Goal: Obtain resource: Download file/media

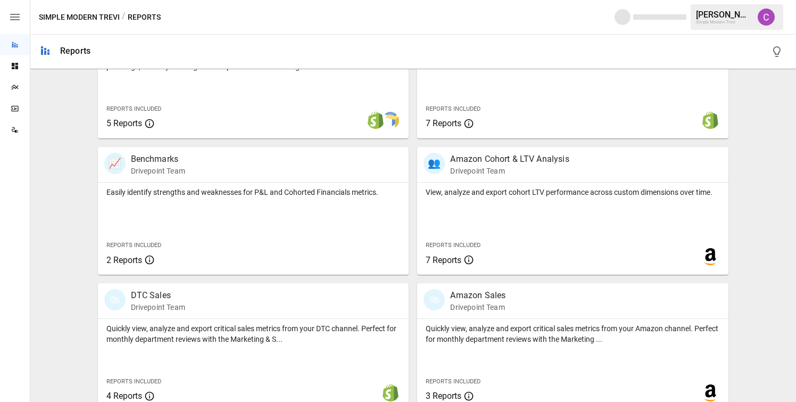
scroll to position [423, 0]
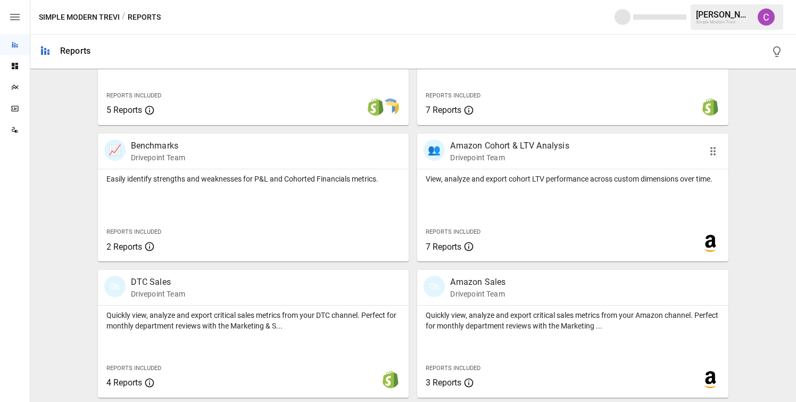
click at [490, 186] on div "View, analyze and export cohort LTV performance across custom dimensions over t…" at bounding box center [572, 215] width 311 height 92
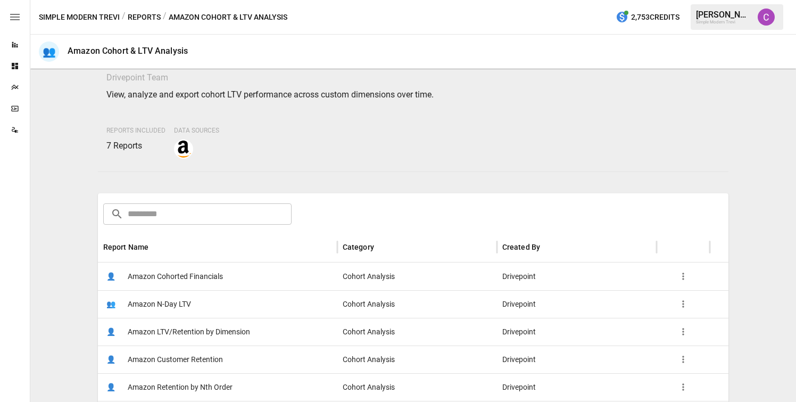
scroll to position [29, 0]
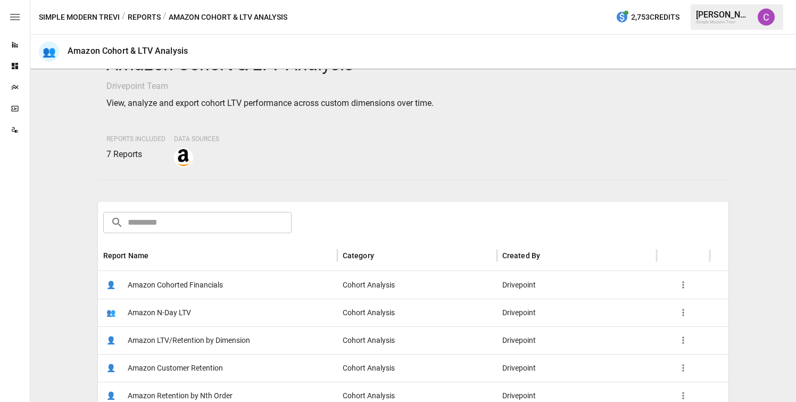
click at [144, 21] on button "Reports" at bounding box center [144, 17] width 33 height 13
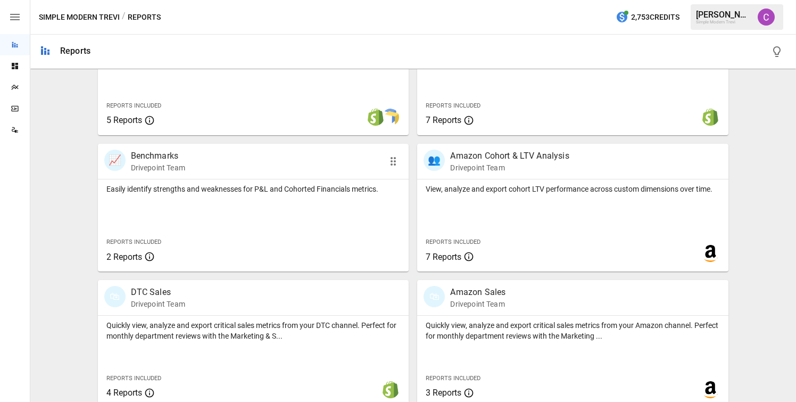
scroll to position [412, 0]
click at [478, 333] on p "Quickly view, analyze and export critical sales metrics from your Amazon channe…" at bounding box center [573, 330] width 294 height 21
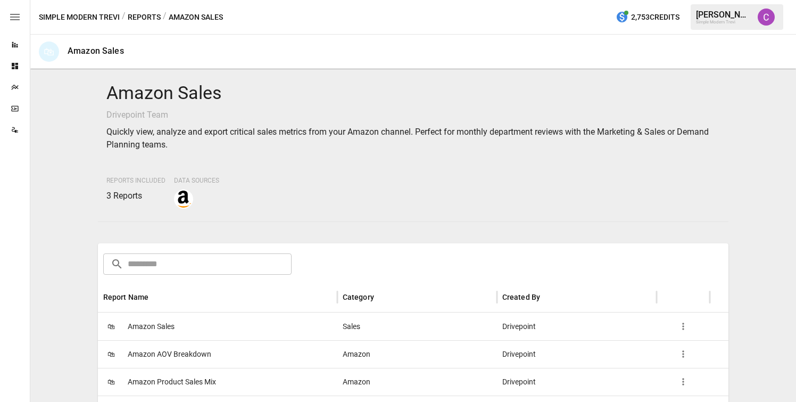
click at [195, 324] on div "🛍 Amazon Sales" at bounding box center [217, 326] width 239 height 28
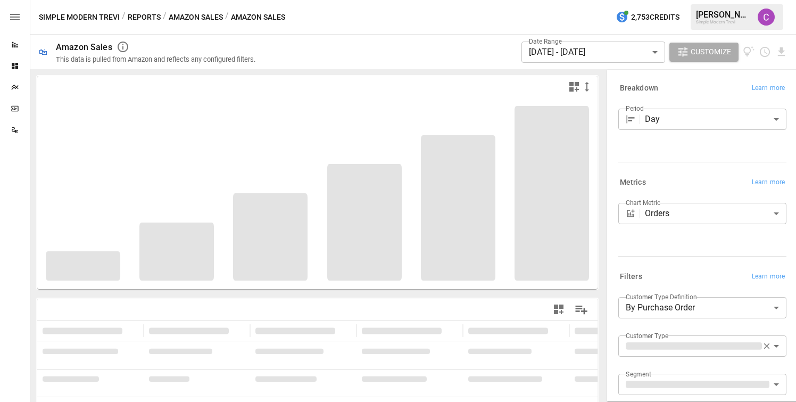
click at [685, 0] on body "**********" at bounding box center [398, 0] width 796 height 0
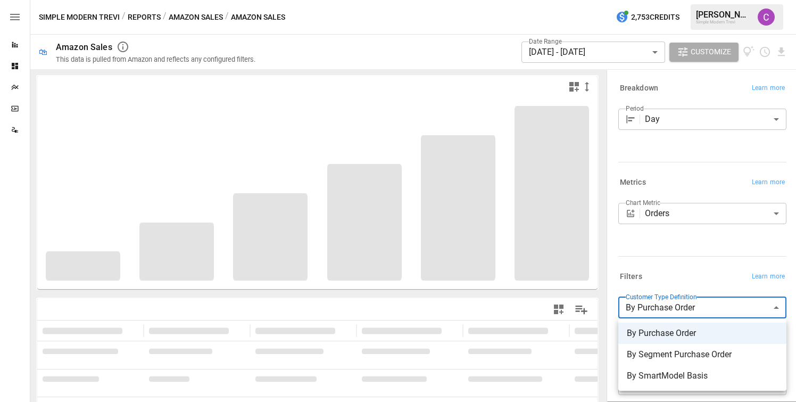
click at [675, 272] on div at bounding box center [398, 201] width 796 height 402
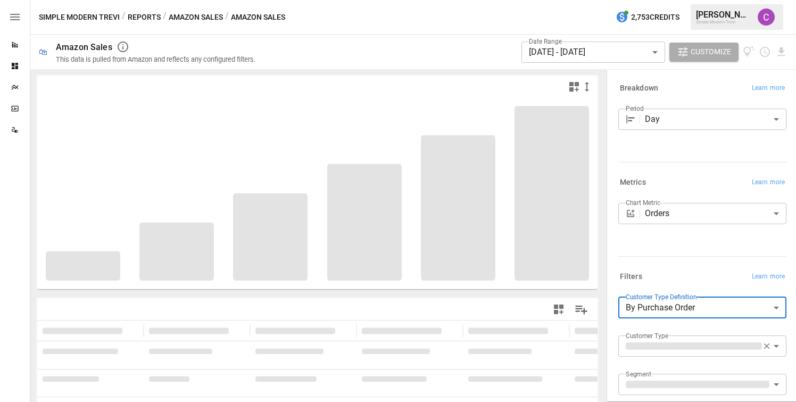
click at [679, 0] on body "**********" at bounding box center [398, 0] width 796 height 0
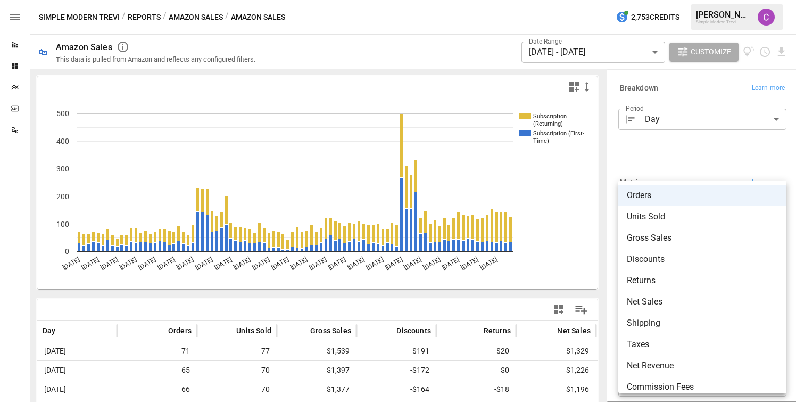
click at [677, 160] on div at bounding box center [398, 201] width 796 height 402
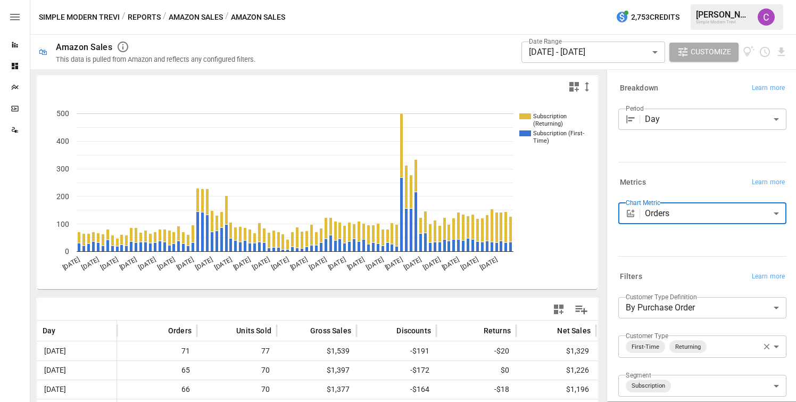
scroll to position [11, 0]
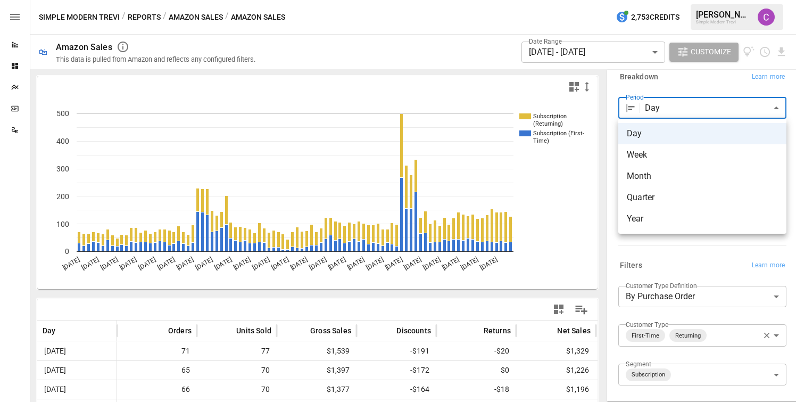
click at [669, 0] on body "Reports Dashboards Plans SmartModel ™ Data Sources Simple Modern Trevi / Report…" at bounding box center [398, 0] width 796 height 0
click at [666, 114] on div at bounding box center [398, 201] width 796 height 402
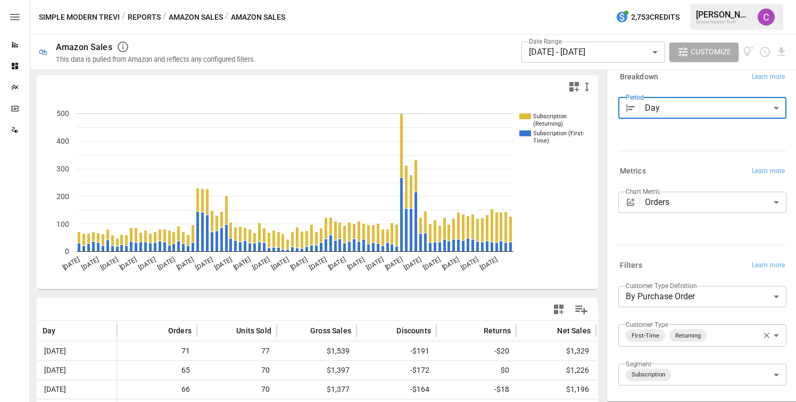
click at [698, 0] on body "Reports Dashboards Plans SmartModel ™ Data Sources Simple Modern Trevi / Report…" at bounding box center [398, 0] width 796 height 0
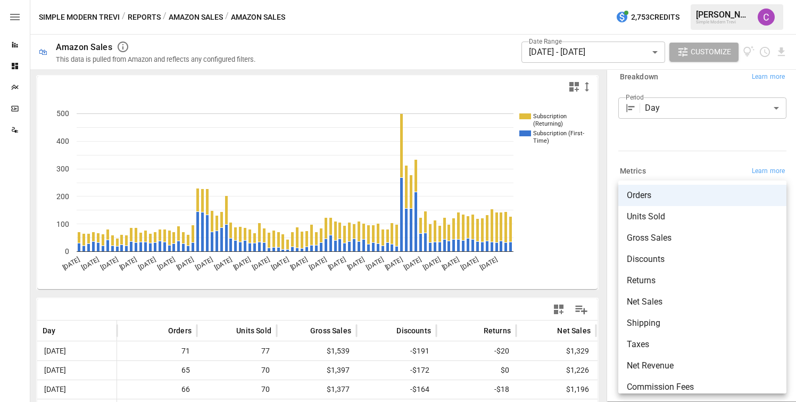
click at [692, 156] on div at bounding box center [398, 201] width 796 height 402
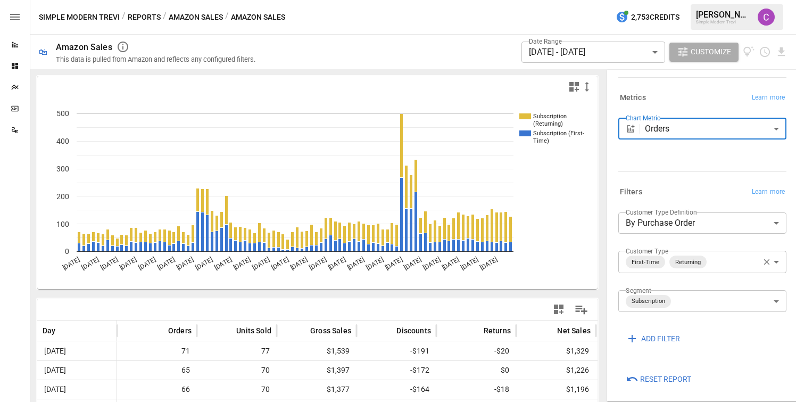
scroll to position [85, 0]
click at [765, 262] on icon "button" at bounding box center [767, 262] width 6 height 6
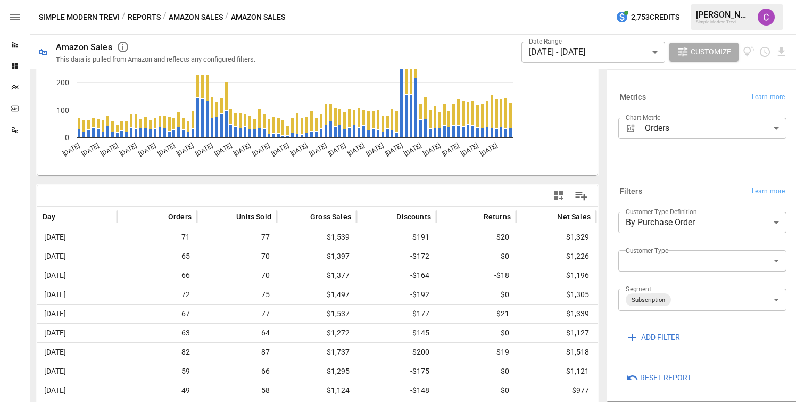
scroll to position [88, 0]
click at [649, 338] on span "ADD FILTER" at bounding box center [660, 334] width 39 height 13
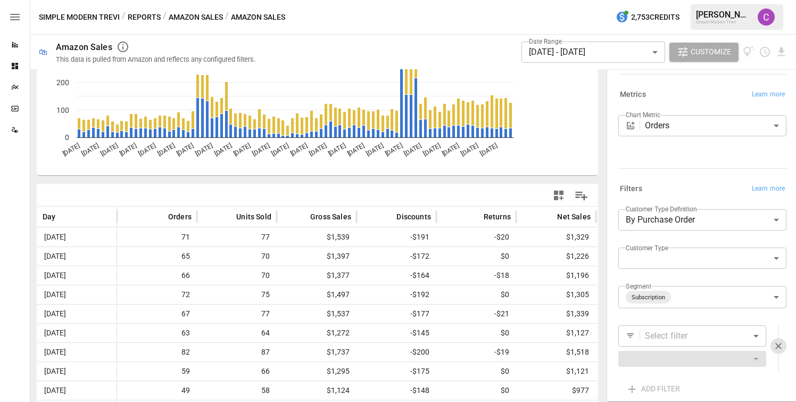
click at [651, 0] on body "Reports Dashboards Plans SmartModel ™ Data Sources Simple Modern Trevi / Report…" at bounding box center [398, 0] width 796 height 0
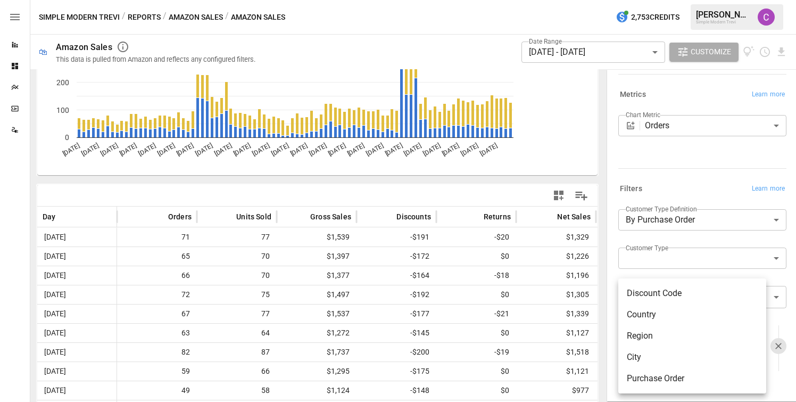
click at [671, 187] on div at bounding box center [398, 201] width 796 height 402
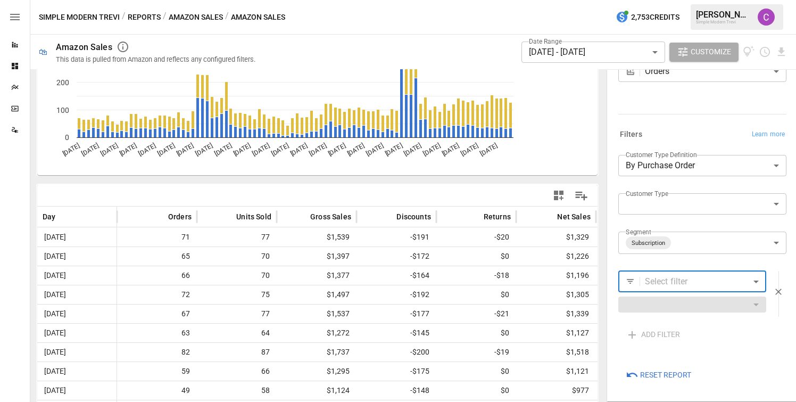
click at [775, 290] on icon "button" at bounding box center [778, 291] width 11 height 11
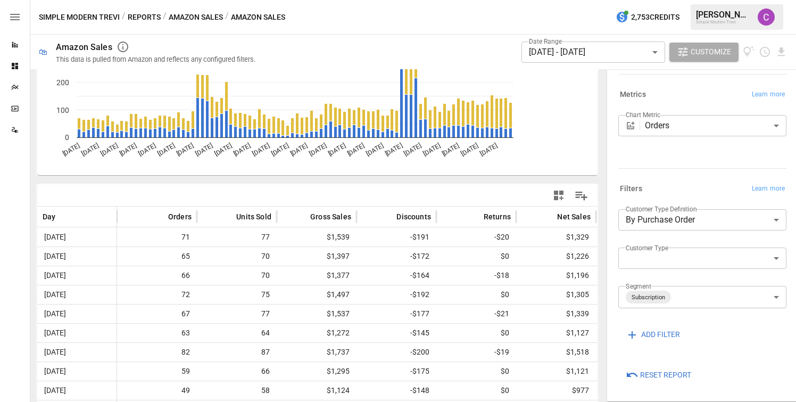
click at [740, 0] on body "Reports Dashboards Plans SmartModel ™ Data Sources Simple Modern Trevi / Report…" at bounding box center [398, 0] width 796 height 0
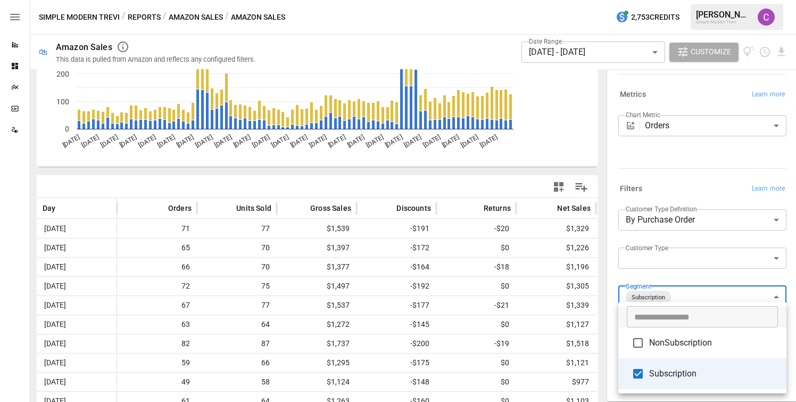
scroll to position [114, 0]
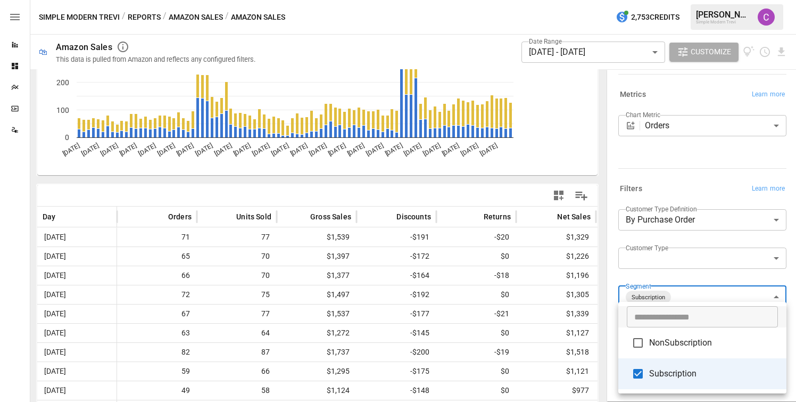
click at [659, 348] on span "NonSubscription" at bounding box center [713, 342] width 129 height 13
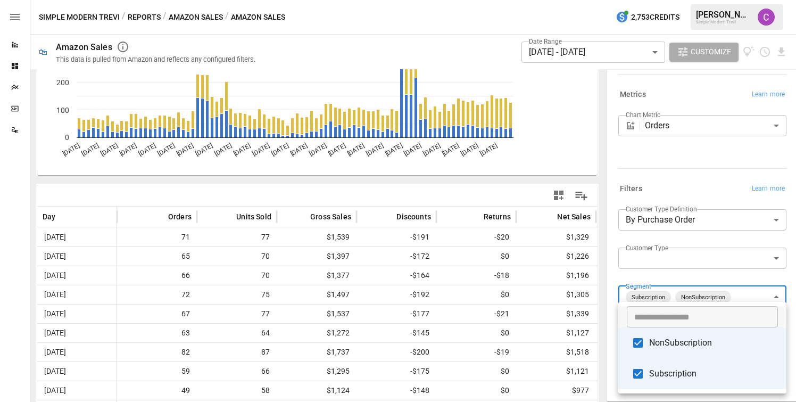
scroll to position [88, 0]
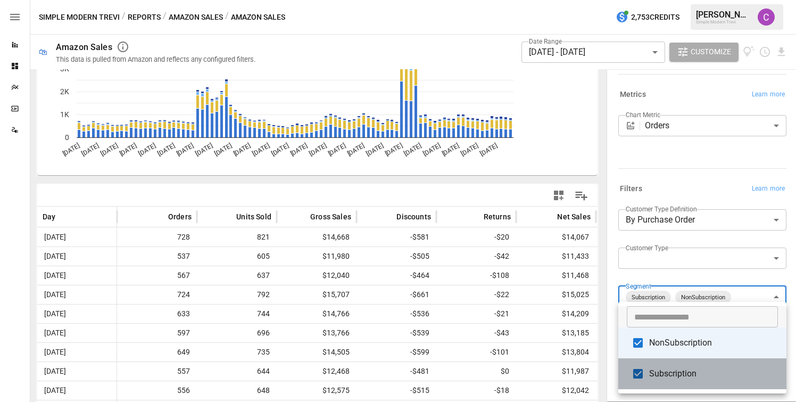
click at [664, 375] on span "Subscription" at bounding box center [713, 373] width 129 height 13
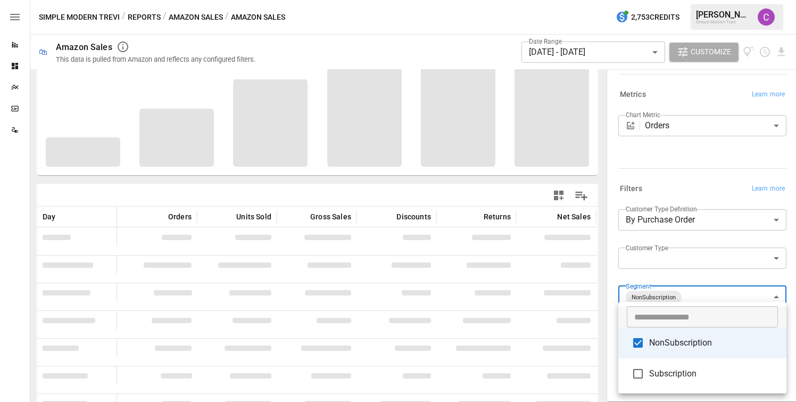
scroll to position [114, 0]
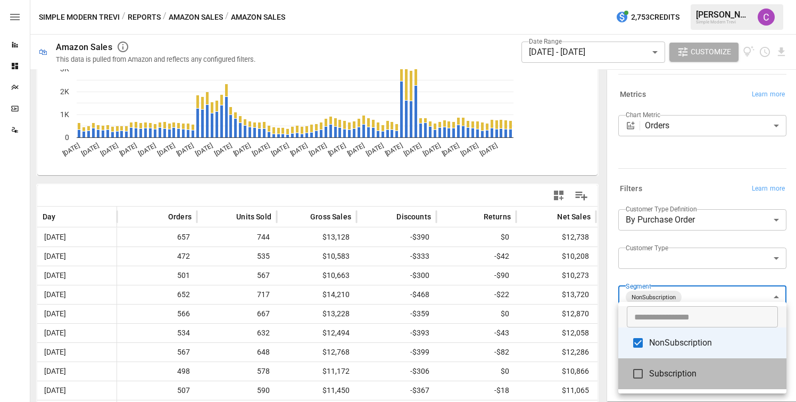
click at [685, 380] on li "Subscription" at bounding box center [702, 373] width 168 height 31
type input "**********"
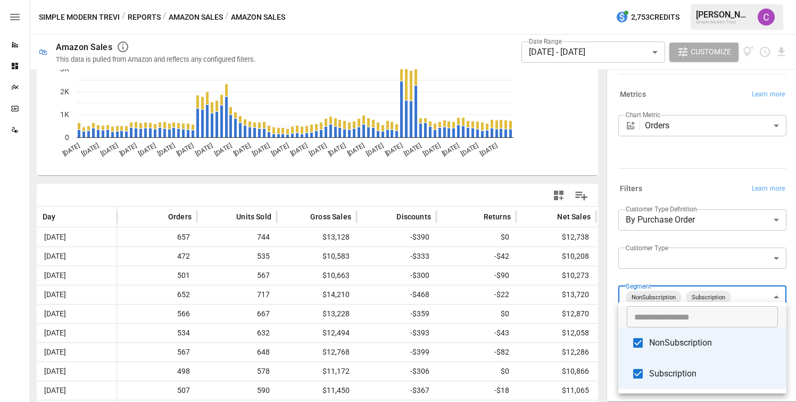
click at [744, 259] on div at bounding box center [398, 201] width 796 height 402
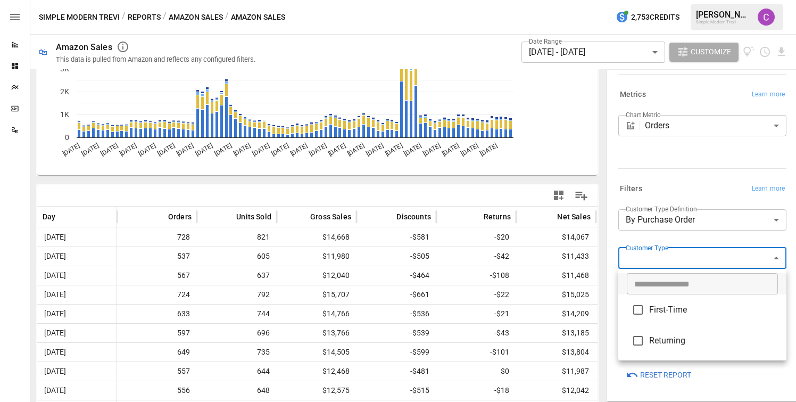
click at [709, 0] on body "Reports Dashboards Plans SmartModel ™ Data Sources Simple Modern Trevi / Report…" at bounding box center [398, 0] width 796 height 0
click at [669, 311] on span "First-Time" at bounding box center [713, 309] width 129 height 13
type input "**********"
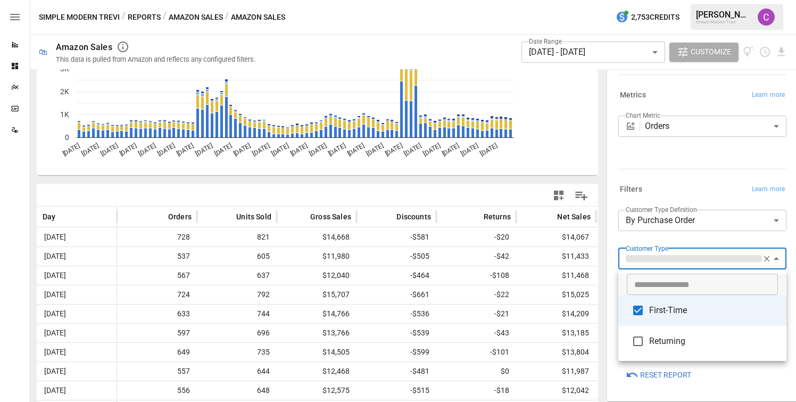
scroll to position [88, 0]
click at [674, 234] on div at bounding box center [398, 201] width 796 height 402
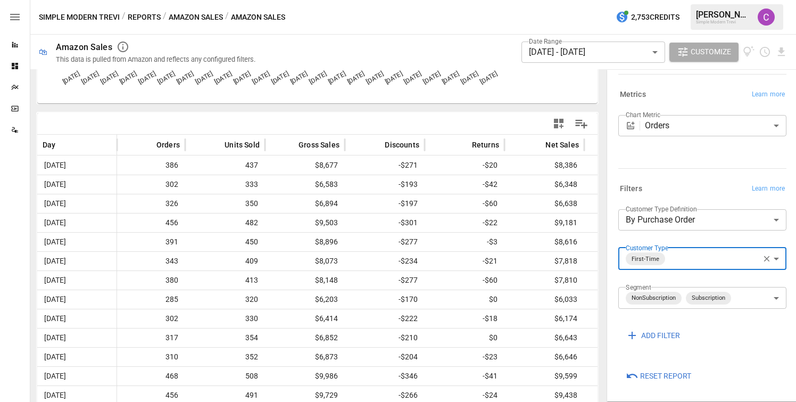
scroll to position [0, 0]
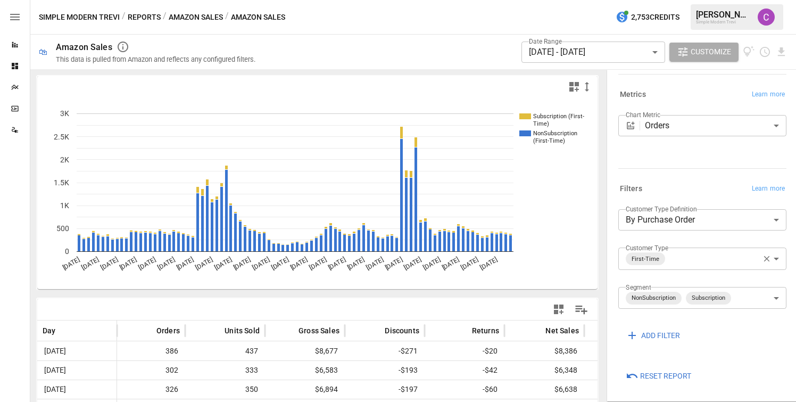
click at [150, 15] on button "Reports" at bounding box center [144, 17] width 33 height 13
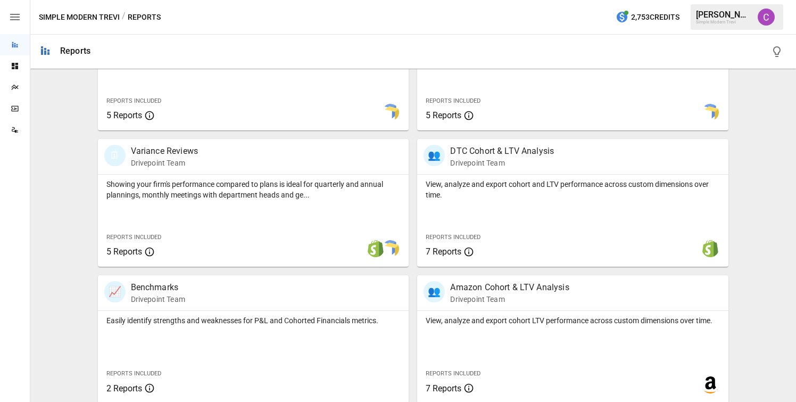
scroll to position [293, 0]
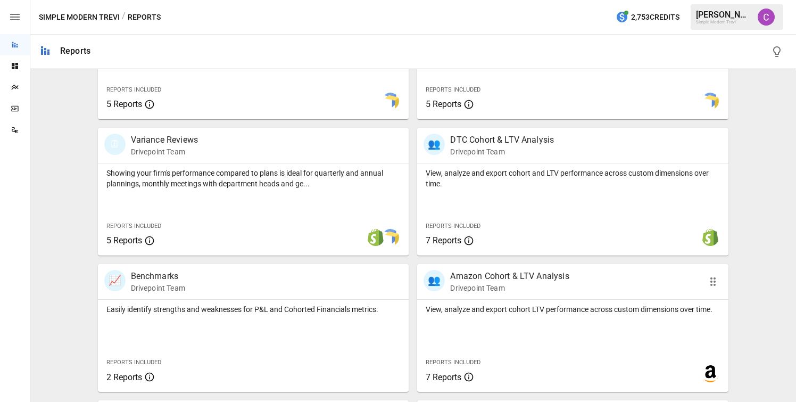
click at [487, 320] on div "View, analyze and export cohort LTV performance across custom dimensions over t…" at bounding box center [572, 346] width 311 height 92
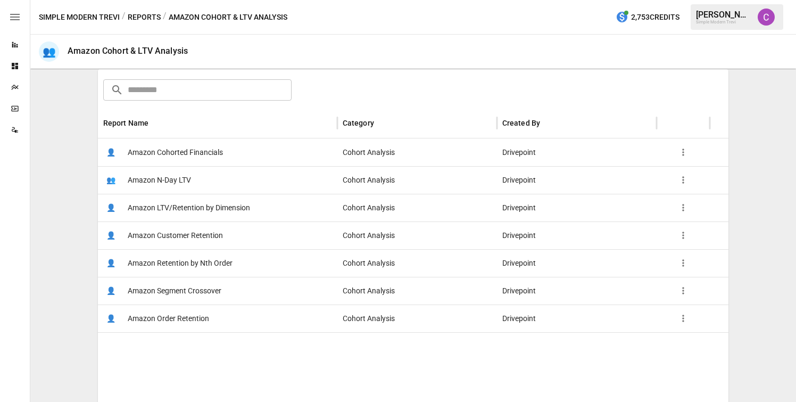
scroll to position [163, 0]
click at [183, 318] on span "Amazon Order Retention" at bounding box center [168, 316] width 81 height 27
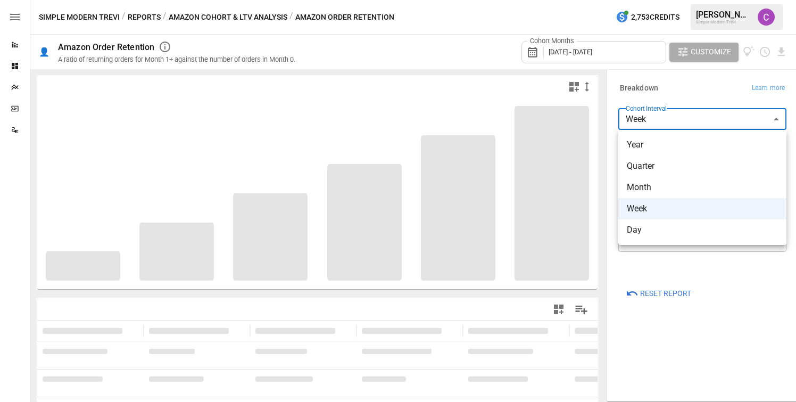
click at [645, 0] on body "Reports Dashboards Plans SmartModel ™ Data Sources Simple Modern Trevi / Report…" at bounding box center [398, 0] width 796 height 0
click at [652, 231] on span "Day" at bounding box center [702, 229] width 151 height 13
type input "***"
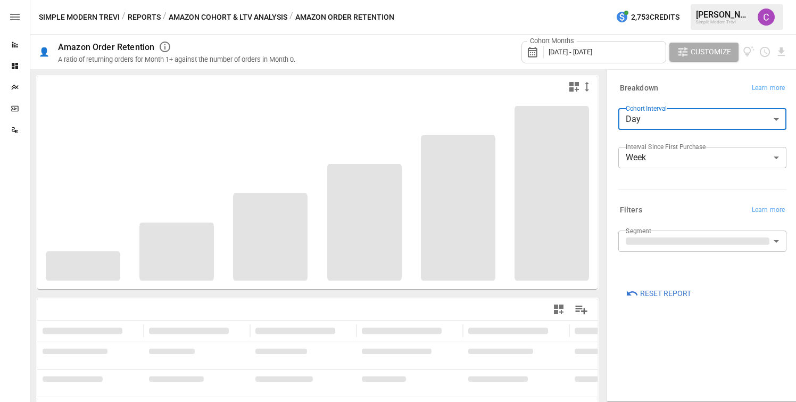
click at [654, 0] on body "Reports Dashboards Plans SmartModel ™ Data Sources Simple Modern Trevi / Report…" at bounding box center [398, 0] width 796 height 0
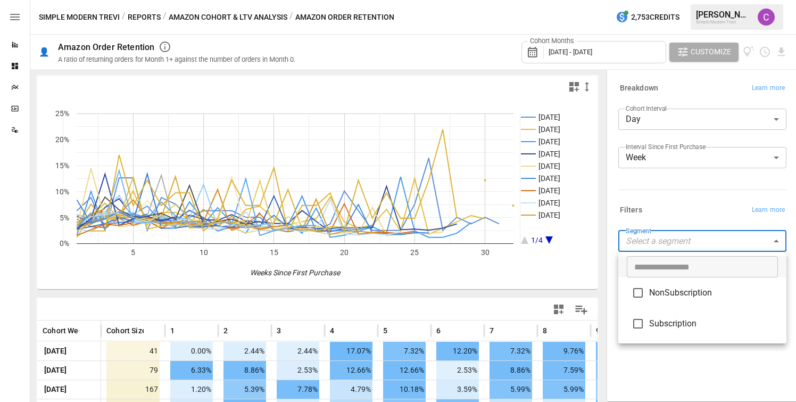
click at [608, 211] on div at bounding box center [398, 201] width 796 height 402
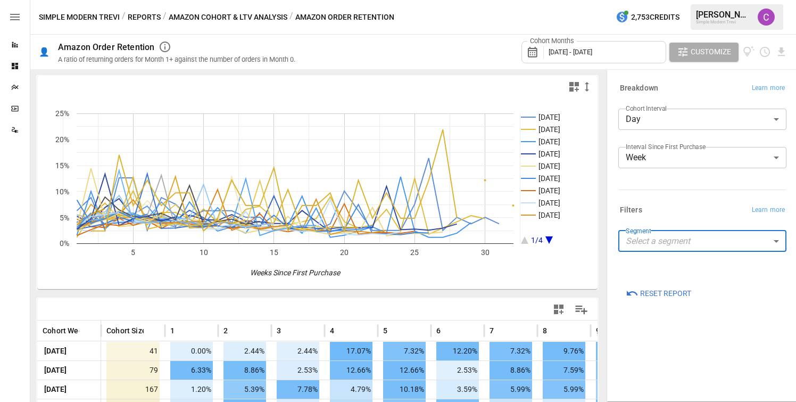
click at [148, 13] on button "Reports" at bounding box center [144, 17] width 33 height 13
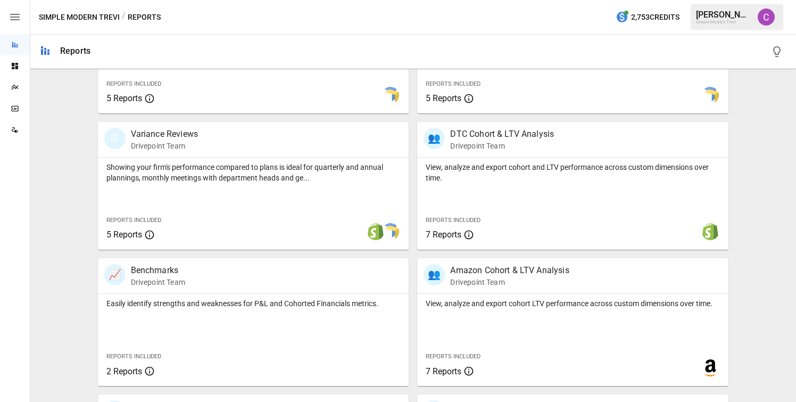
scroll to position [423, 0]
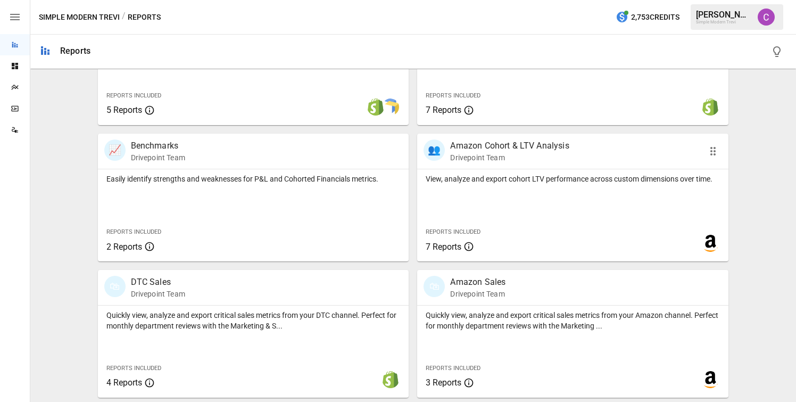
click at [456, 327] on p "Quickly view, analyze and export critical sales metrics from your Amazon channe…" at bounding box center [573, 320] width 294 height 21
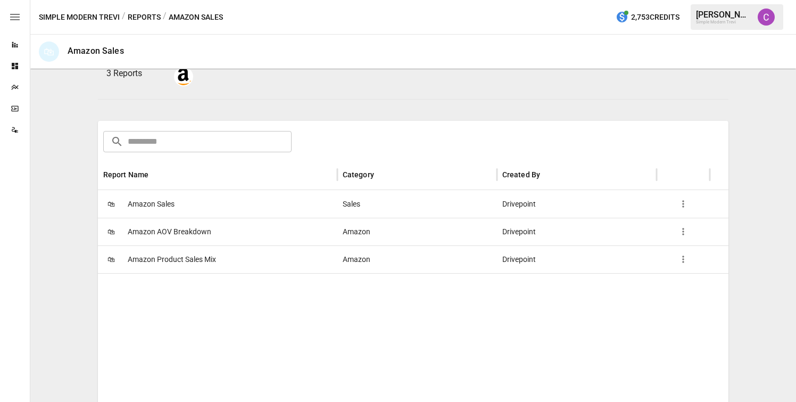
scroll to position [125, 0]
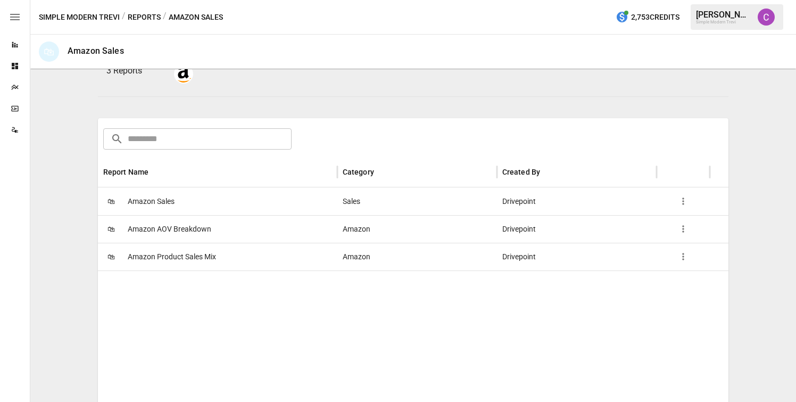
click at [199, 253] on span "Amazon Product Sales Mix" at bounding box center [172, 256] width 88 height 27
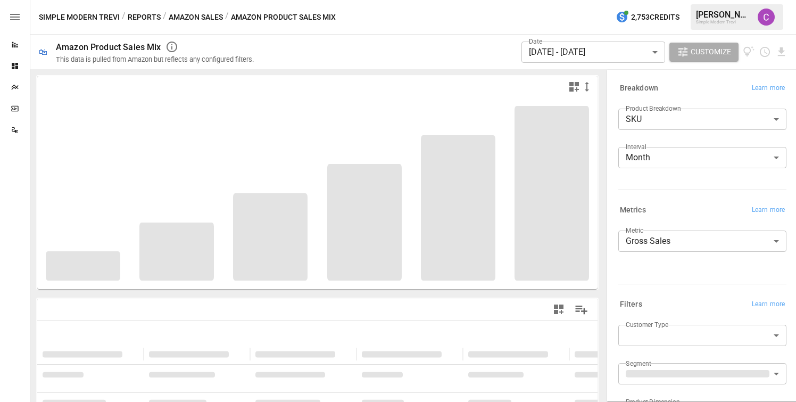
click at [645, 0] on body "**********" at bounding box center [398, 0] width 796 height 0
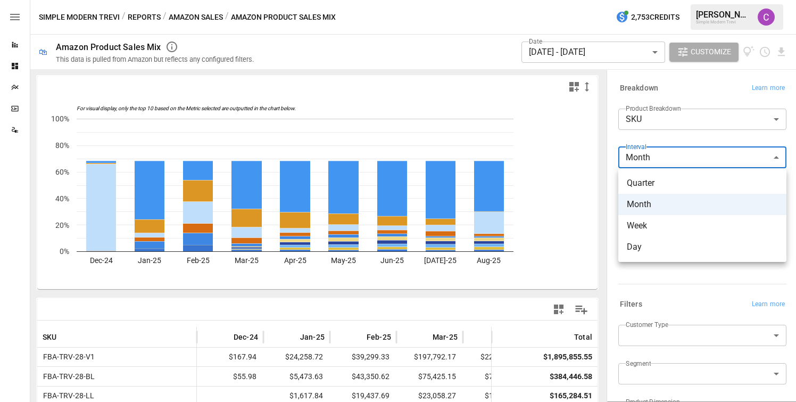
click at [637, 246] on span "Day" at bounding box center [702, 246] width 151 height 13
type input "***"
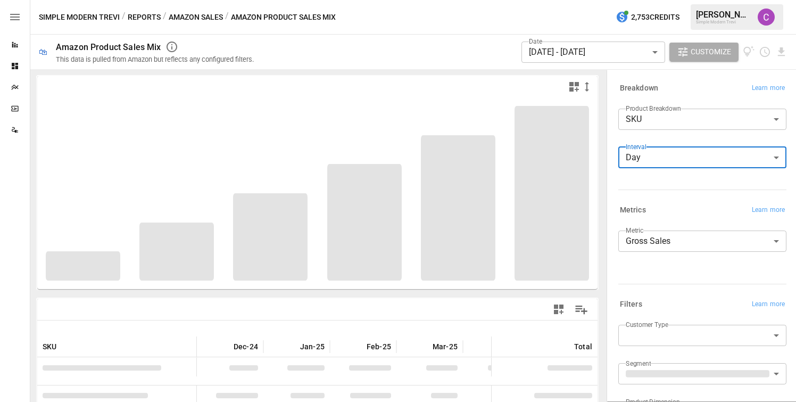
click at [637, 272] on div "**********" at bounding box center [702, 252] width 168 height 53
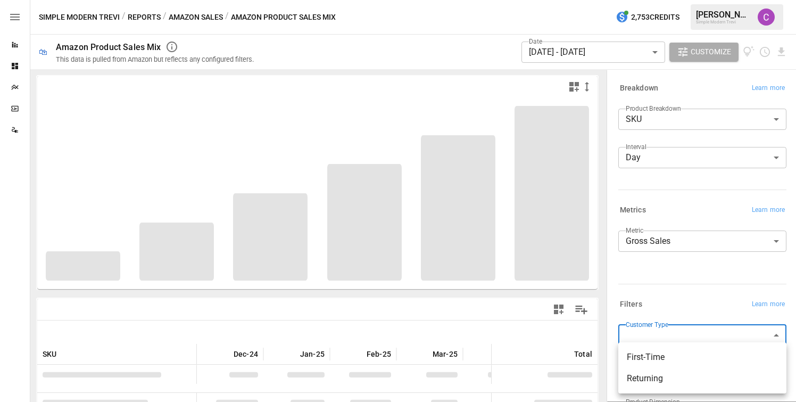
click at [645, 0] on body "Reports Dashboards Plans SmartModel ™ Data Sources Simple Modern Trevi / Report…" at bounding box center [398, 0] width 796 height 0
click at [650, 356] on span "First-Time" at bounding box center [702, 357] width 151 height 13
type input "**********"
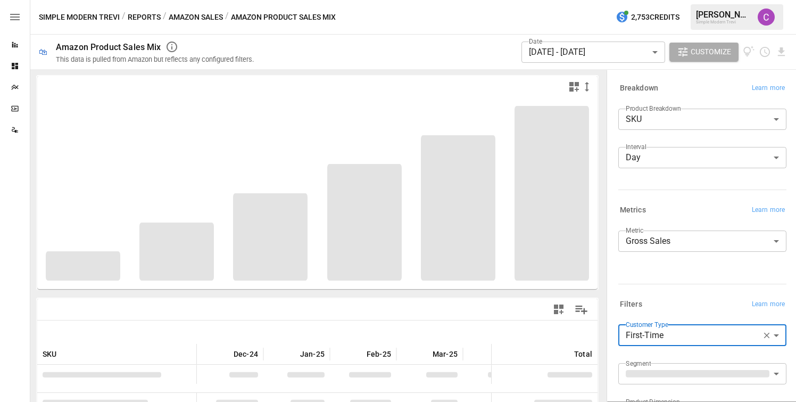
click at [634, 295] on div "Filters Learn more" at bounding box center [700, 302] width 172 height 19
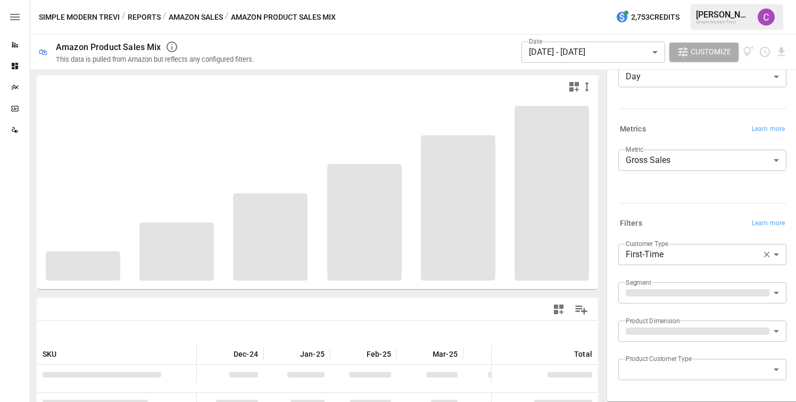
scroll to position [81, 0]
click at [640, 0] on body "Reports Dashboards Plans SmartModel ™ Data Sources Simple Modern Trevi / Report…" at bounding box center [398, 0] width 796 height 0
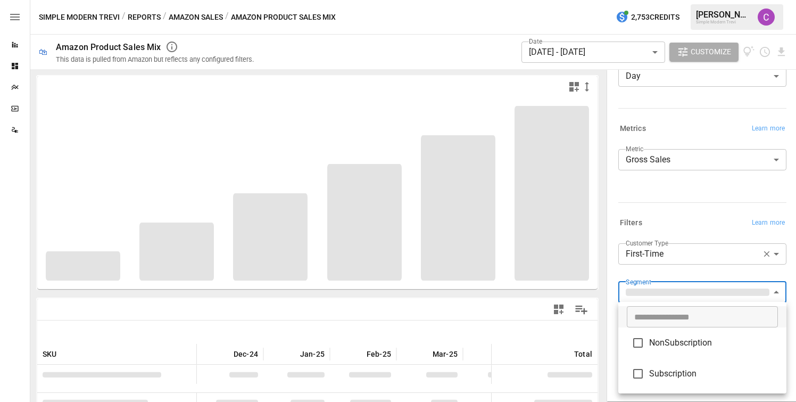
click at [665, 212] on div at bounding box center [398, 201] width 796 height 402
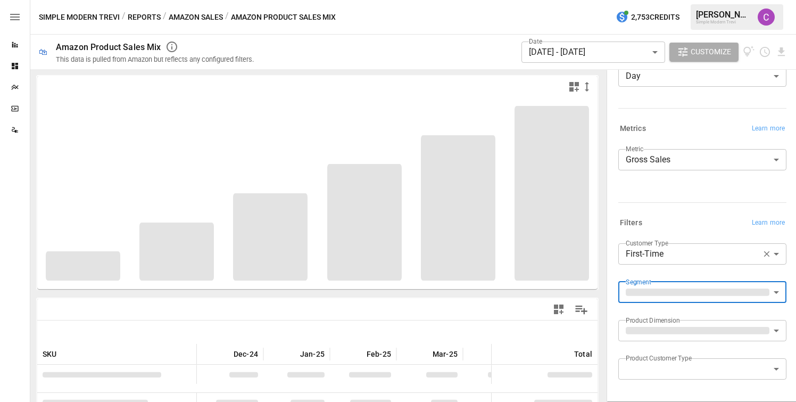
click at [646, 0] on body "Reports Dashboards Plans SmartModel ™ Data Sources Simple Modern Trevi / Report…" at bounding box center [398, 0] width 796 height 0
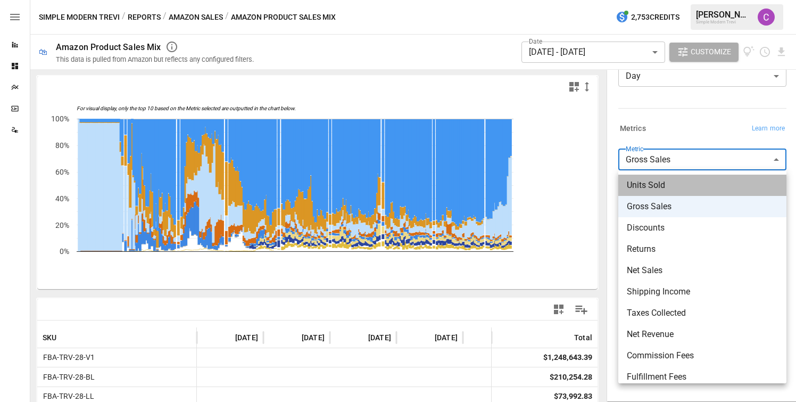
click at [652, 186] on span "Units Sold" at bounding box center [702, 185] width 151 height 13
type input "**********"
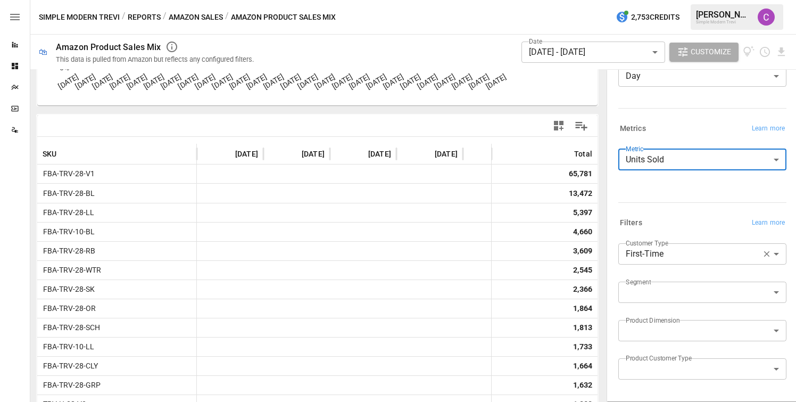
scroll to position [189, 0]
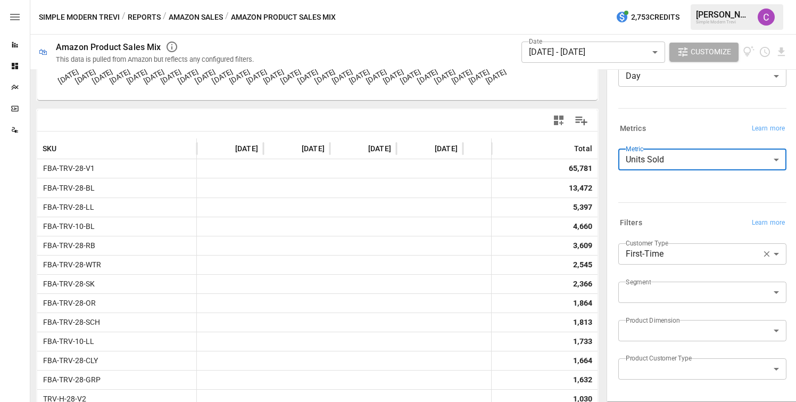
click at [588, 0] on body "Reports Dashboards Plans SmartModel ™ Data Sources Simple Modern Trevi / Report…" at bounding box center [398, 0] width 796 height 0
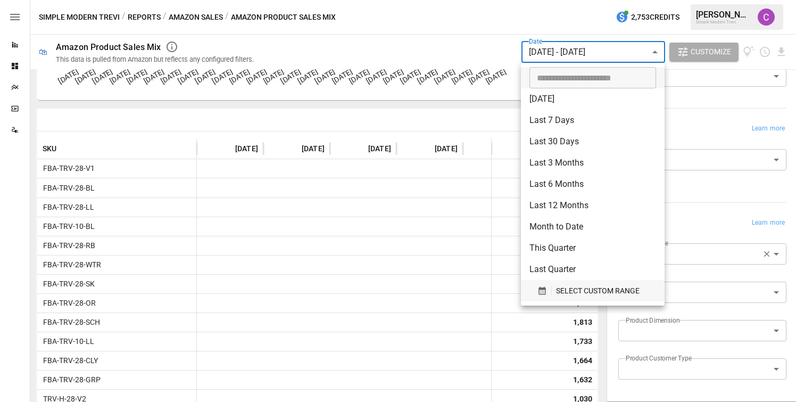
click at [570, 290] on span "SELECT CUSTOM RANGE" at bounding box center [598, 290] width 84 height 13
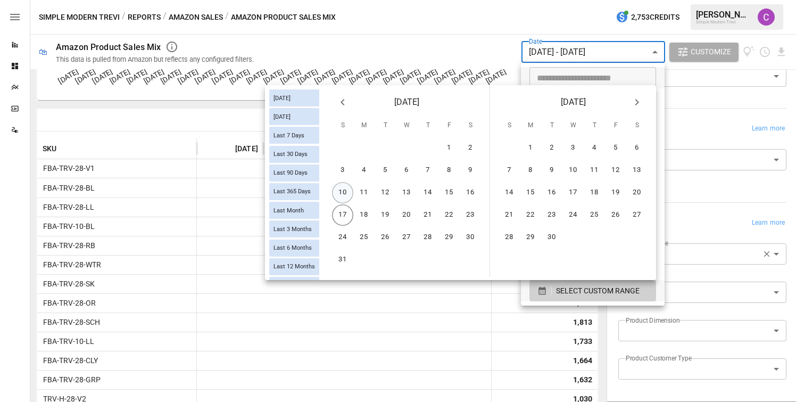
click at [347, 200] on button "10" at bounding box center [342, 192] width 21 height 21
click at [345, 211] on button "17" at bounding box center [342, 214] width 21 height 21
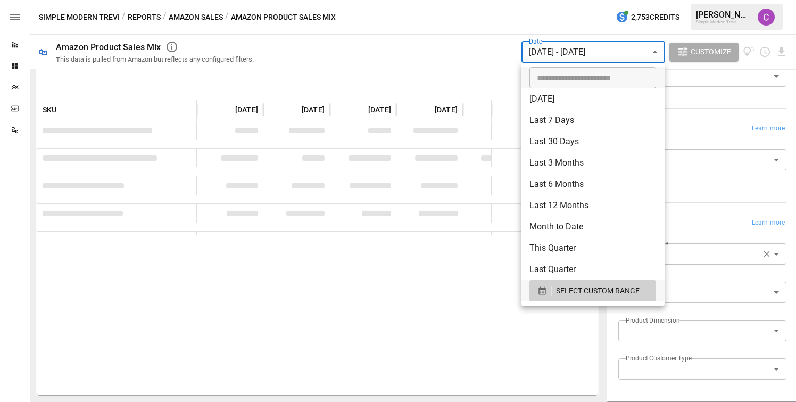
scroll to position [189, 0]
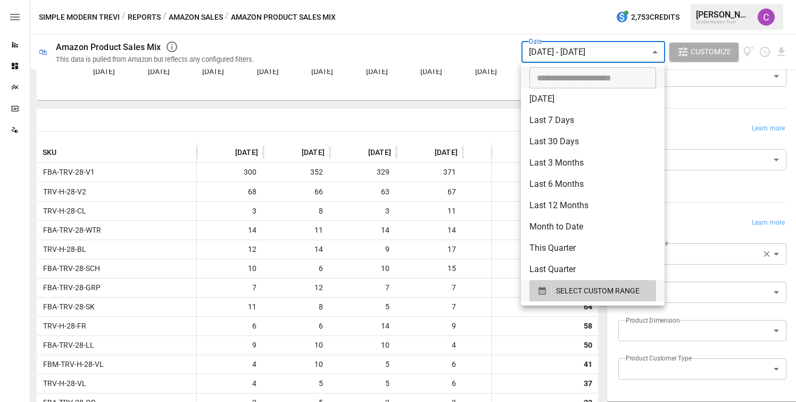
click at [504, 38] on div at bounding box center [398, 201] width 796 height 402
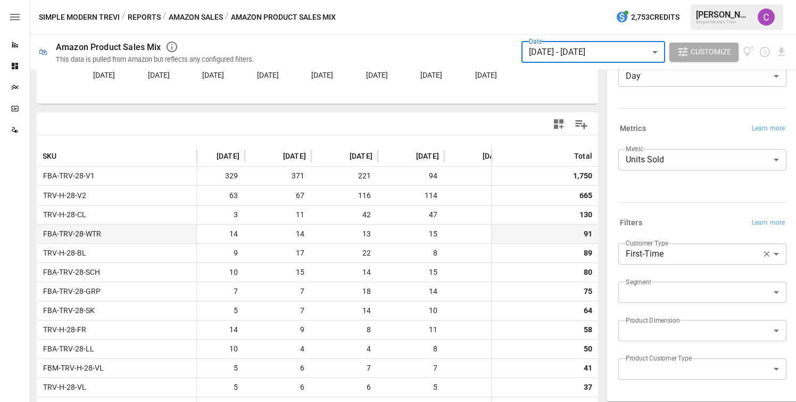
scroll to position [0, 238]
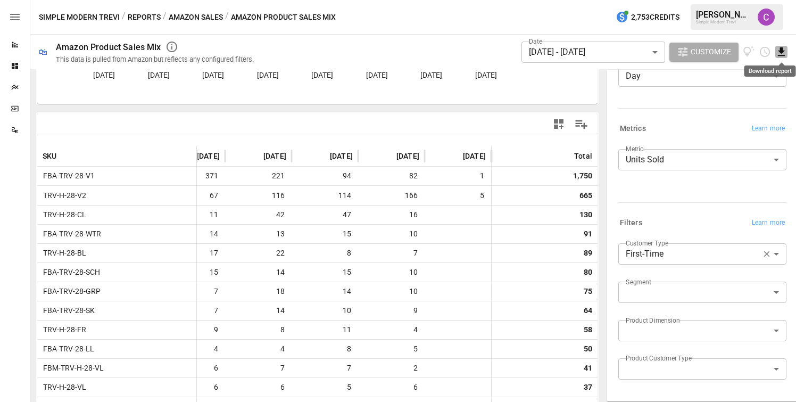
click at [785, 52] on icon "Download report" at bounding box center [781, 52] width 12 height 12
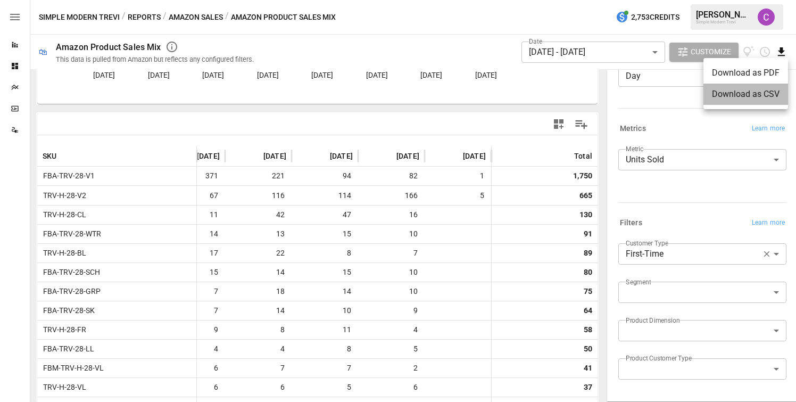
click at [738, 97] on li "Download as CSV" at bounding box center [745, 94] width 85 height 21
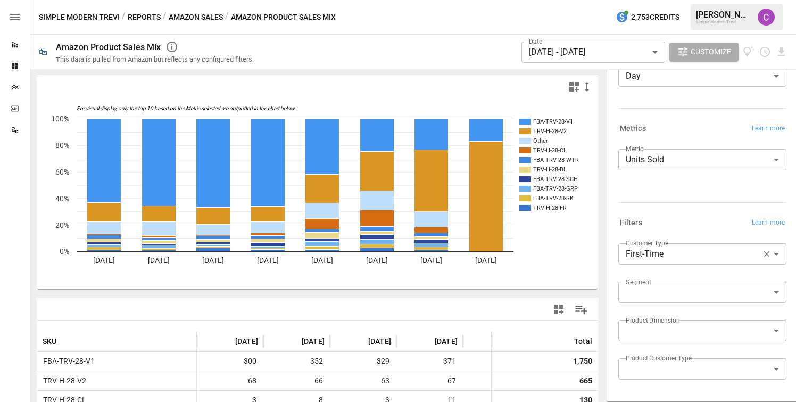
scroll to position [81, 0]
